Goal: Task Accomplishment & Management: Use online tool/utility

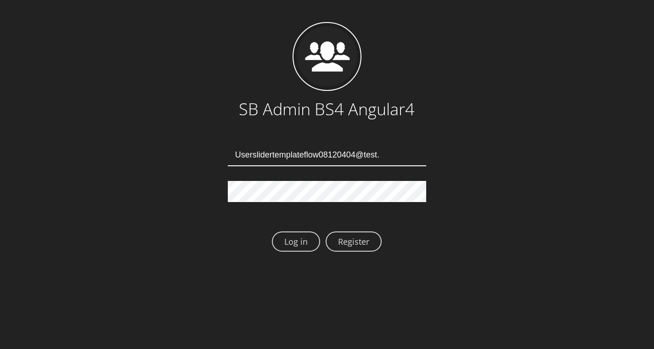
type input "[EMAIL_ADDRESS][DOMAIN_NAME]"
type input "Userslidertemplateflow08120408@test.qa"
